Goal: Information Seeking & Learning: Learn about a topic

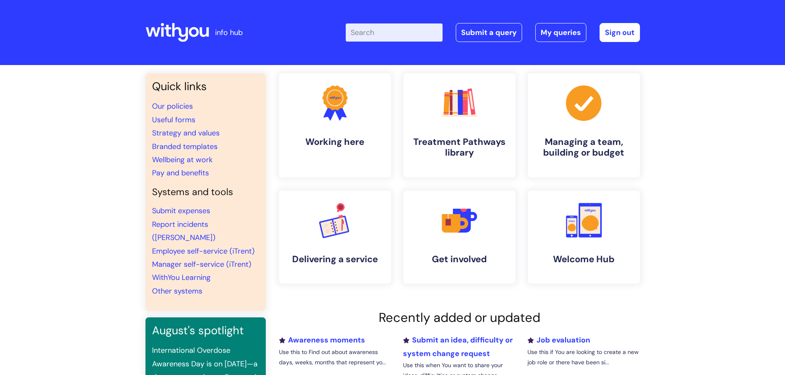
click at [385, 39] on input "Enter your search term here..." at bounding box center [394, 32] width 97 height 18
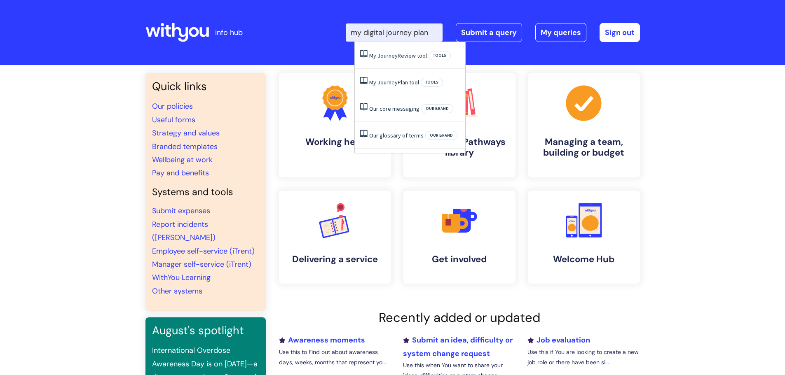
type input "my digital journey plan"
click button "Search" at bounding box center [0, 0] width 0 height 0
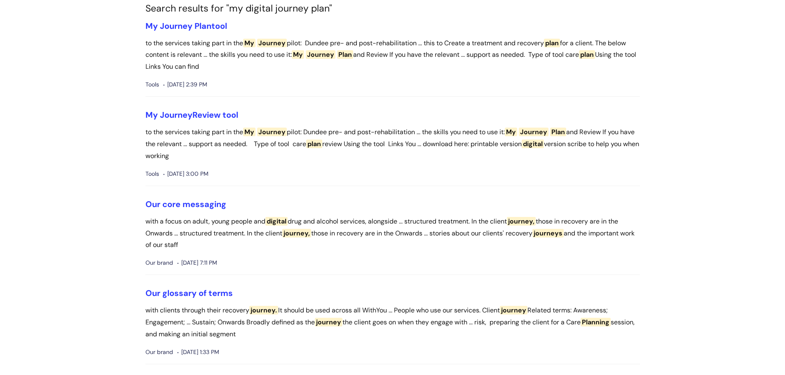
scroll to position [41, 0]
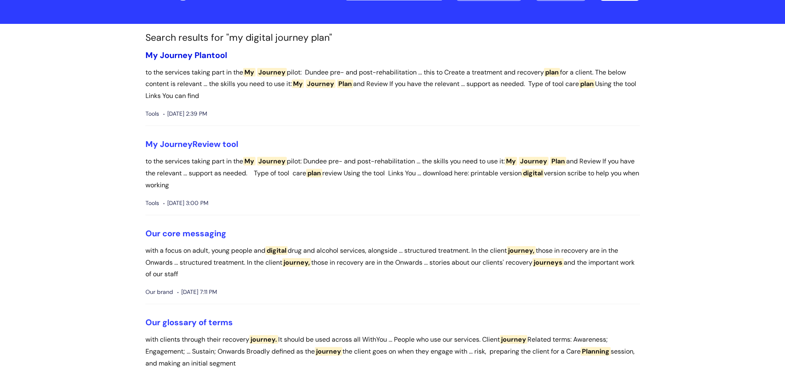
click at [196, 54] on span "Plan" at bounding box center [203, 55] width 17 height 11
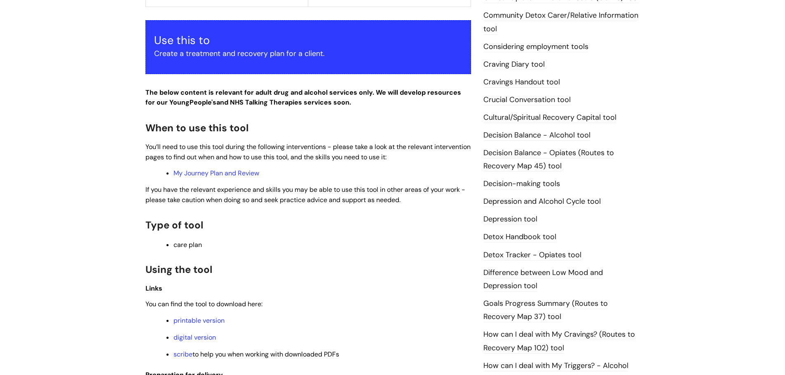
scroll to position [412, 0]
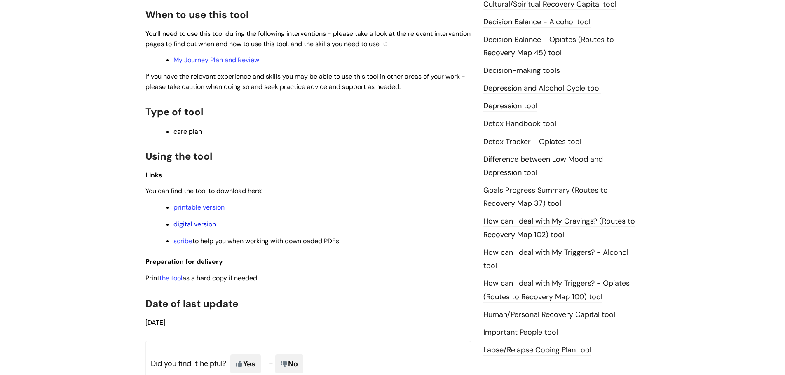
click at [203, 226] on link "digital version" at bounding box center [195, 224] width 42 height 9
click at [176, 276] on link "the tool" at bounding box center [170, 278] width 23 height 9
click at [182, 240] on link "scribe" at bounding box center [183, 241] width 19 height 9
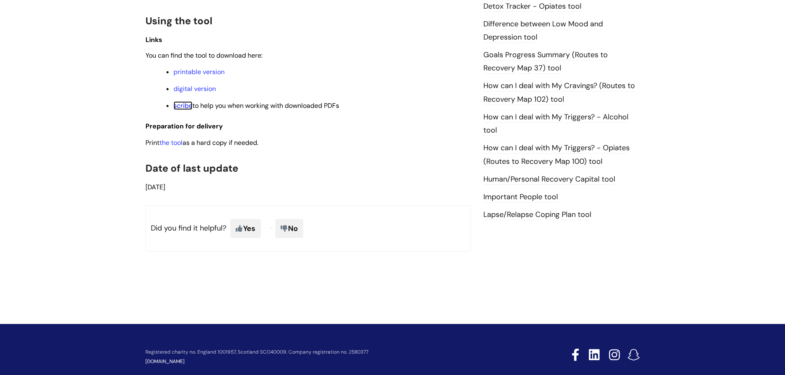
scroll to position [564, 0]
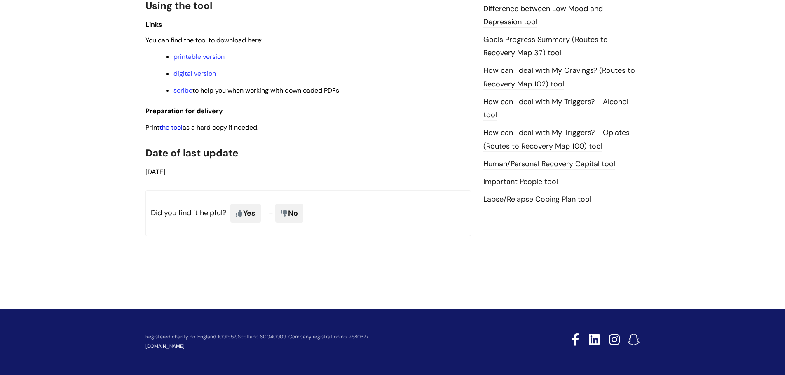
click at [172, 127] on link "the tool" at bounding box center [170, 127] width 23 height 9
